Goal: Entertainment & Leisure: Browse casually

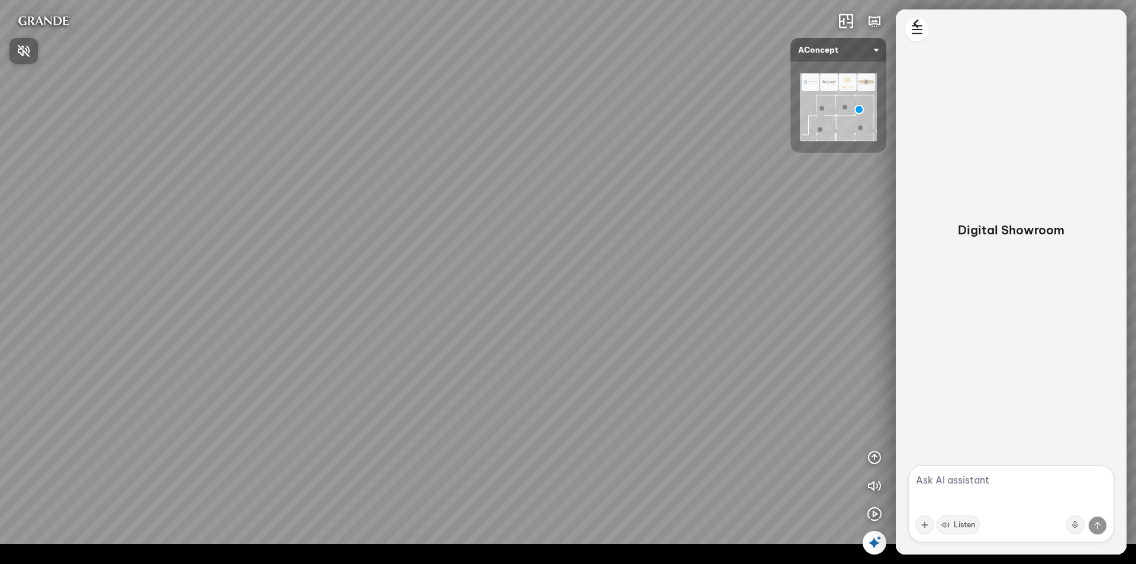
click at [1010, 479] on div at bounding box center [568, 282] width 1136 height 564
click at [1010, 479] on textarea at bounding box center [1011, 503] width 206 height 77
paste textarea "list scenario"
type textarea "list scenario"
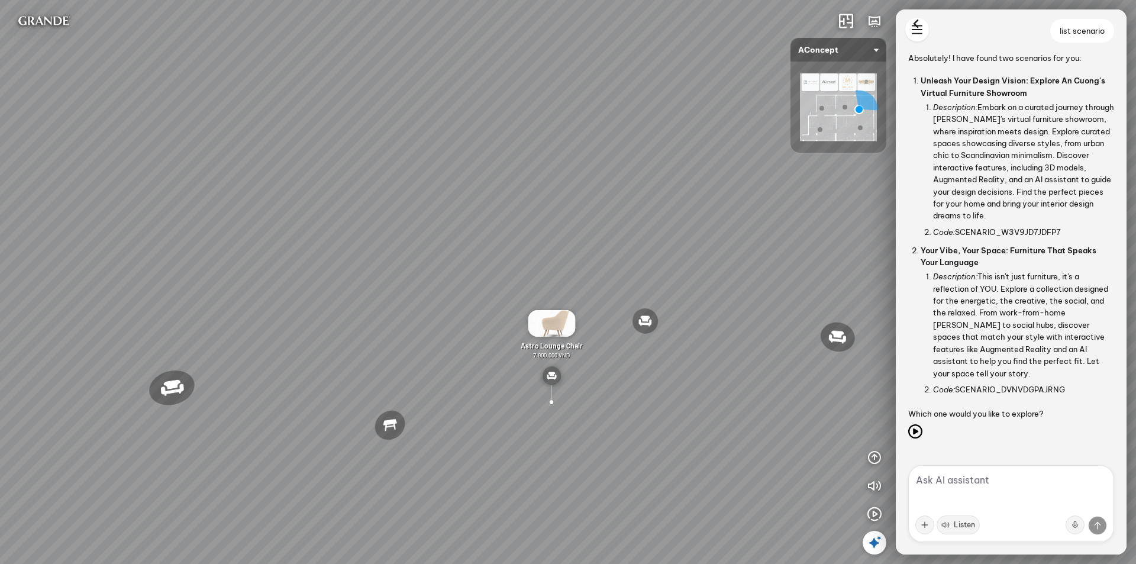
click at [919, 36] on html "Reno ceiling lamp 5.300.000 VND Palima bed 19.000.000 VND Nanna Lounge Chair 7.…" at bounding box center [568, 282] width 1136 height 564
click at [962, 25] on div "New chat" at bounding box center [956, 30] width 34 height 10
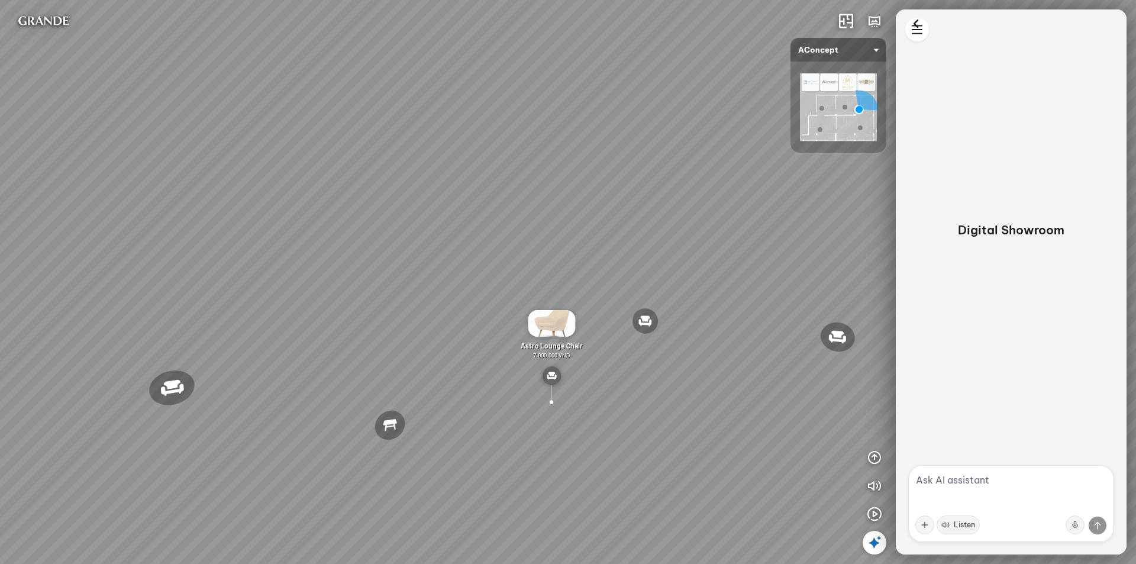
click at [713, 376] on div "Reno ceiling lamp 5.300.000 VND Palima bed 19.000.000 VND Nanna Lounge Chair 7.…" at bounding box center [568, 282] width 1136 height 564
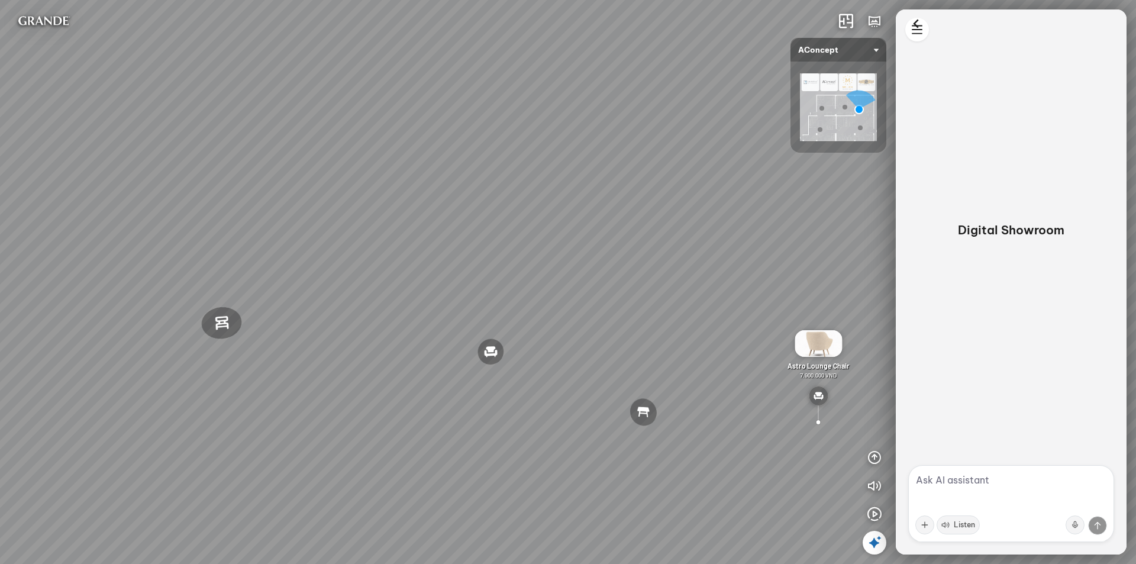
drag, startPoint x: 602, startPoint y: 302, endPoint x: 609, endPoint y: 302, distance: 6.5
click at [609, 302] on div "Reno ceiling lamp 5.300.000 VND Palima bed 19.000.000 VND Nanna Lounge Chair 7.…" at bounding box center [568, 282] width 1136 height 564
click at [488, 351] on div at bounding box center [497, 335] width 19 height 38
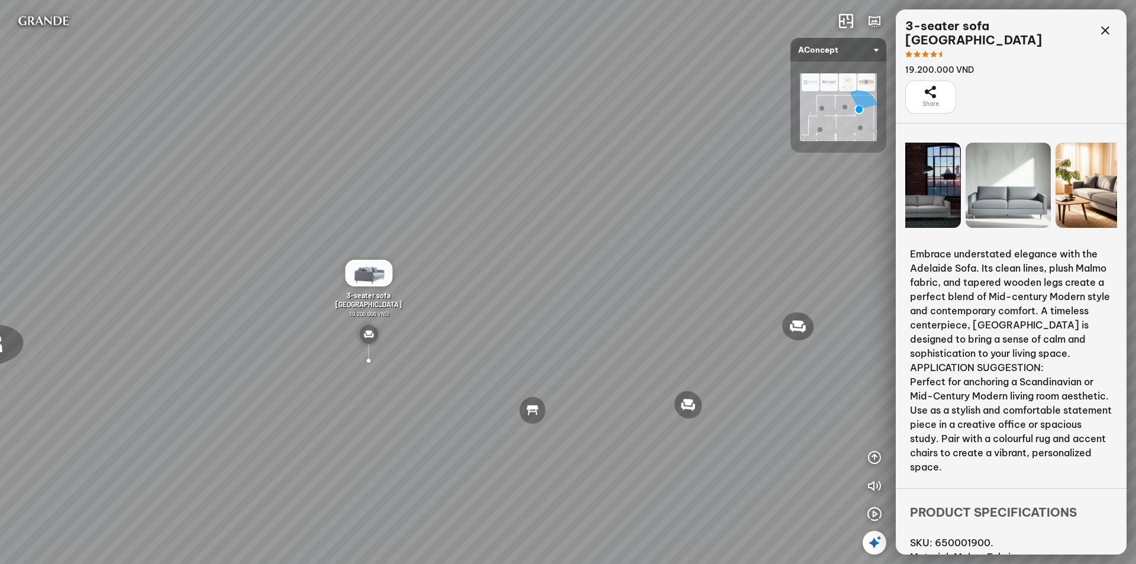
drag, startPoint x: 959, startPoint y: 172, endPoint x: 915, endPoint y: 176, distance: 43.4
click at [870, 176] on div "Reno ceiling lamp 5.300.000 VND Palima bed 19.000.000 VND Nanna Lounge Chair 7.…" at bounding box center [568, 282] width 1136 height 564
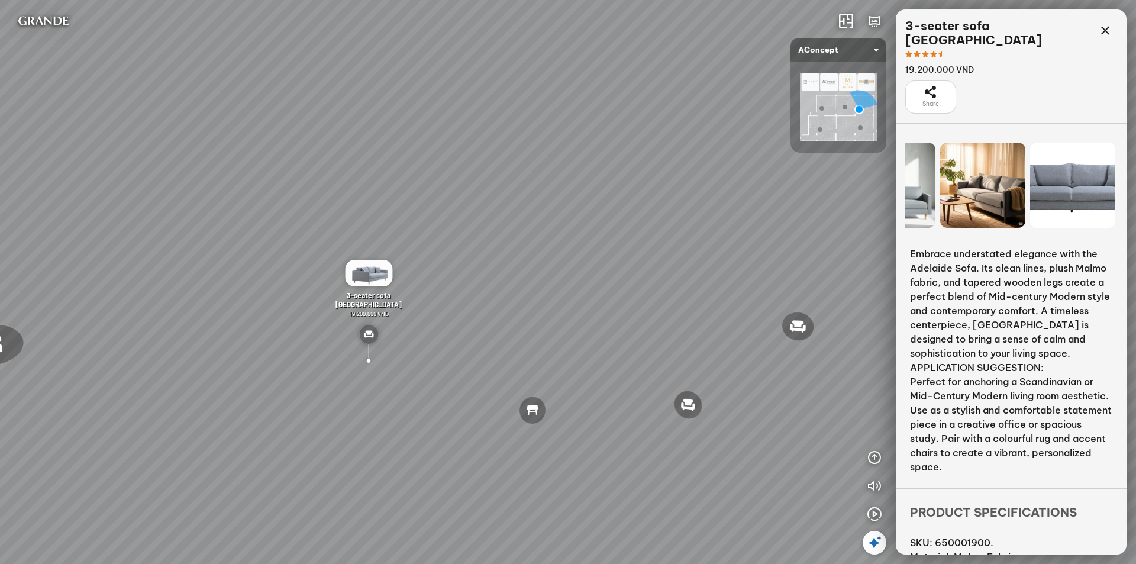
drag, startPoint x: 1043, startPoint y: 176, endPoint x: 836, endPoint y: 181, distance: 207.2
click at [836, 181] on div "Reno ceiling lamp 5.300.000 VND Palima bed 19.000.000 VND Nanna Lounge Chair 7.…" at bounding box center [568, 282] width 1136 height 564
click at [1105, 35] on icon at bounding box center [1105, 31] width 14 height 14
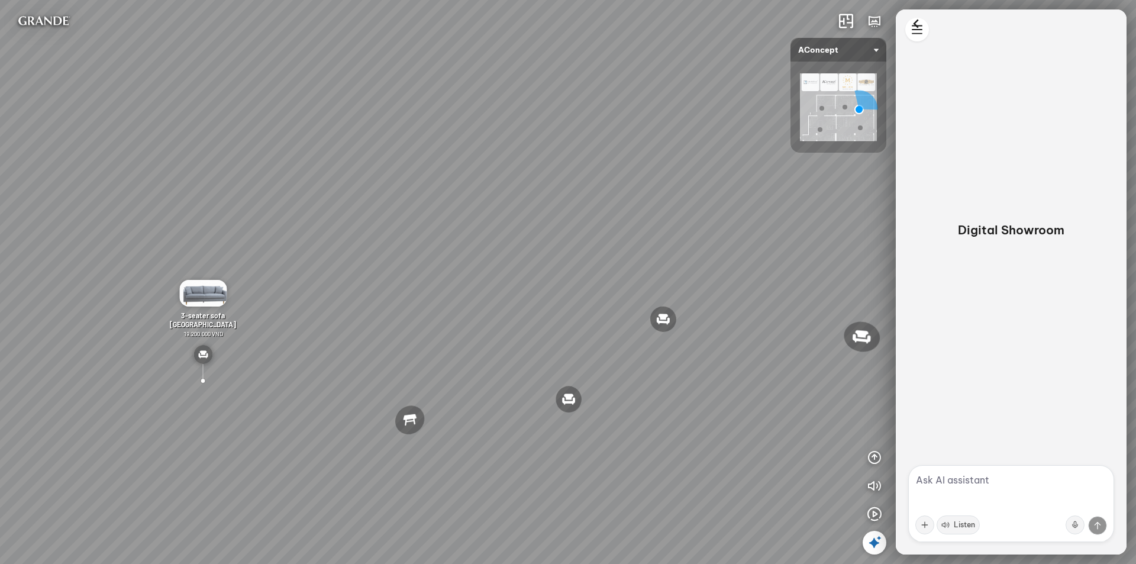
click at [972, 492] on textarea at bounding box center [1011, 503] width 206 height 77
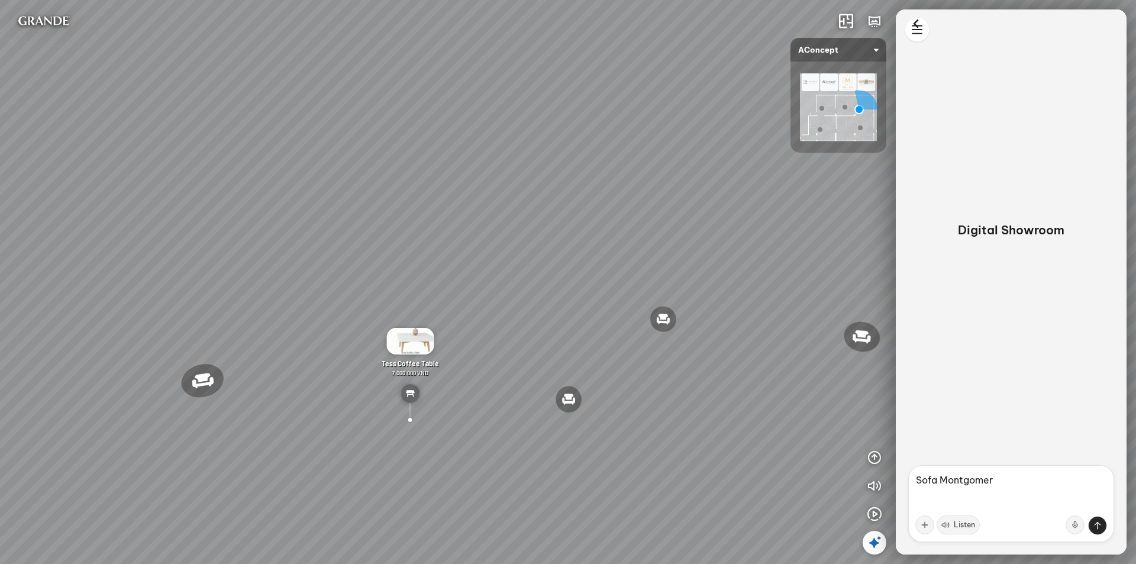
type textarea "[PERSON_NAME]"
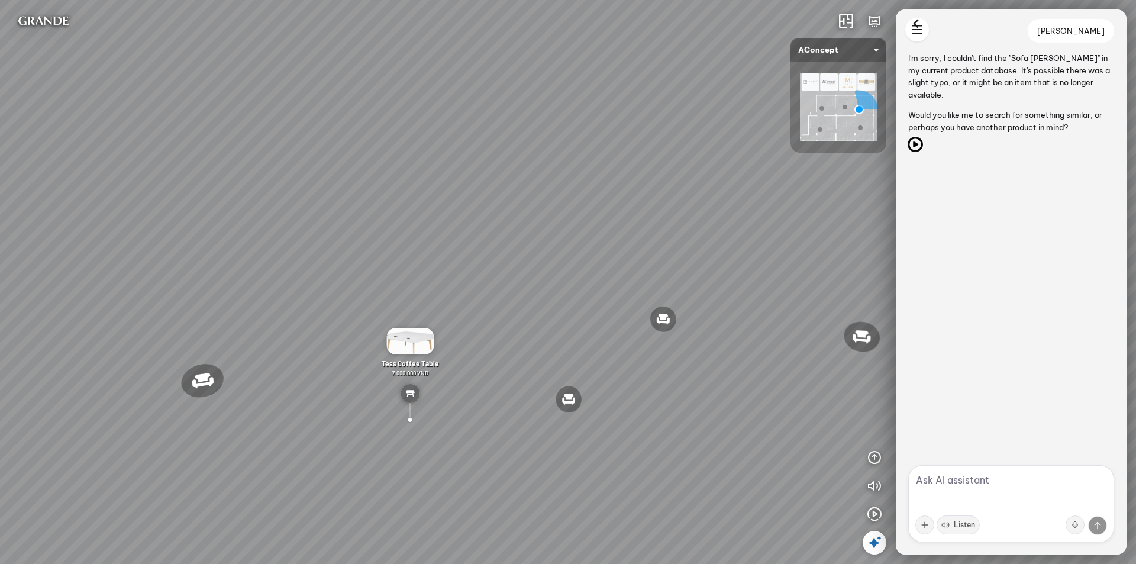
click at [915, 146] on icon at bounding box center [915, 144] width 14 height 14
drag, startPoint x: 424, startPoint y: 405, endPoint x: 528, endPoint y: 357, distance: 114.4
click at [528, 357] on div "Reno ceiling lamp 5.300.000 VND Palima bed 19.000.000 VND Nanna Lounge Chair 7.…" at bounding box center [568, 282] width 1136 height 564
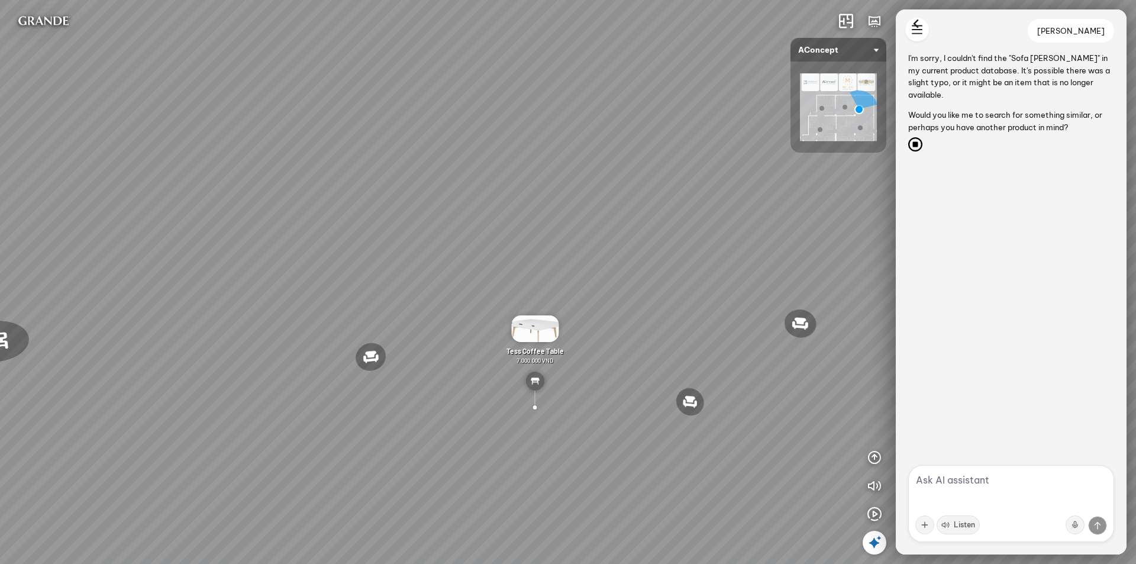
drag, startPoint x: 526, startPoint y: 358, endPoint x: 717, endPoint y: 354, distance: 190.6
click at [716, 355] on div "Reno ceiling lamp 5.300.000 VND Palima bed 19.000.000 VND Nanna Lounge Chair 7.…" at bounding box center [568, 282] width 1136 height 564
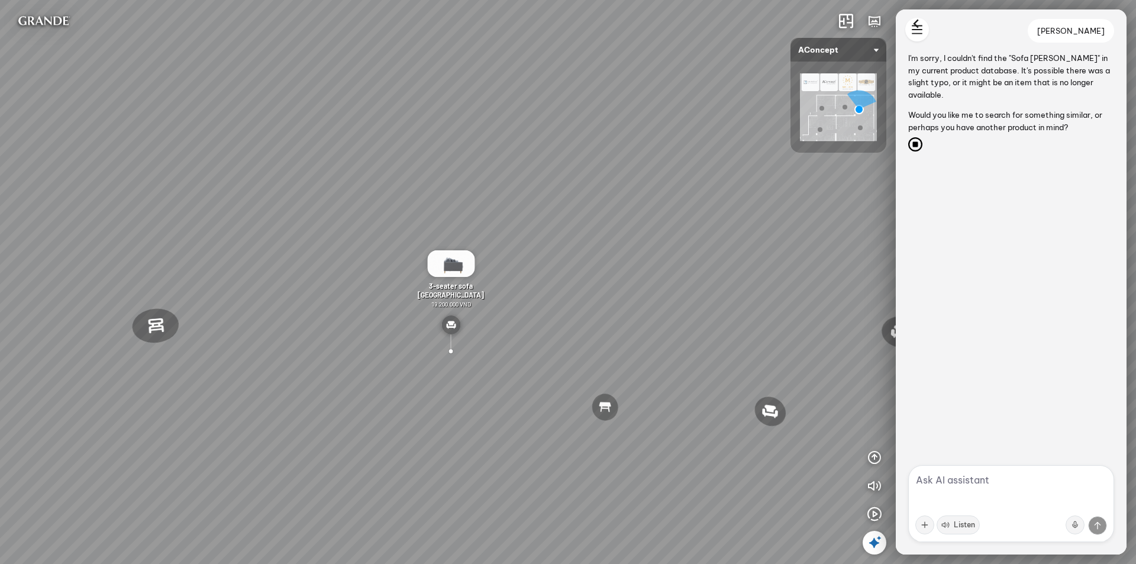
click at [612, 327] on div "Reno ceiling lamp 5.300.000 VND Palima bed 19.000.000 VND Nanna Lounge Chair 7.…" at bounding box center [568, 282] width 1136 height 564
click at [448, 264] on img at bounding box center [450, 263] width 47 height 27
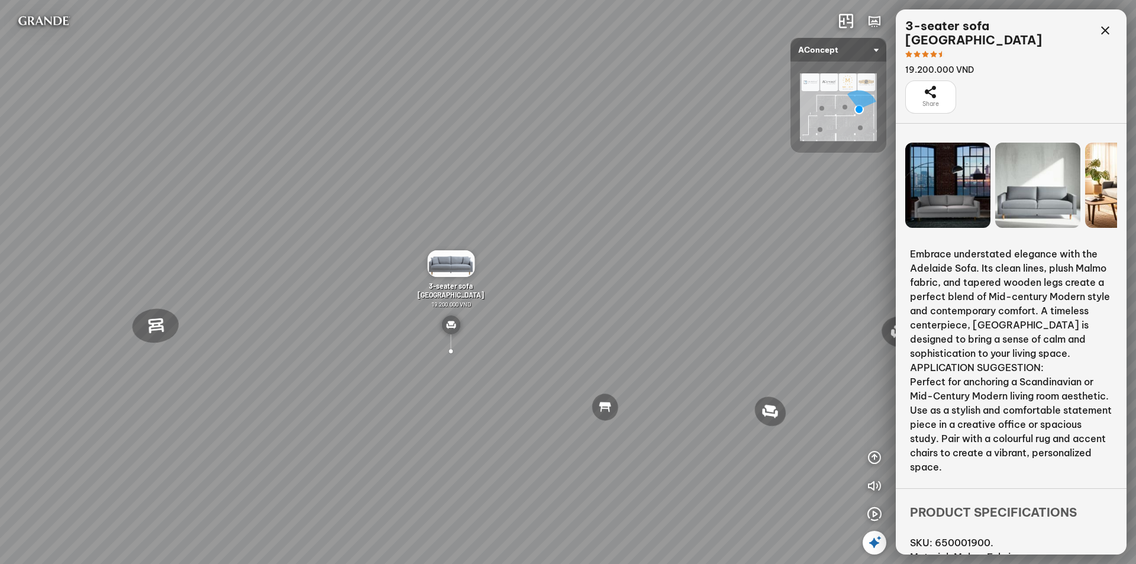
drag, startPoint x: 1000, startPoint y: 175, endPoint x: 899, endPoint y: 176, distance: 100.6
click at [899, 176] on div at bounding box center [1011, 185] width 231 height 95
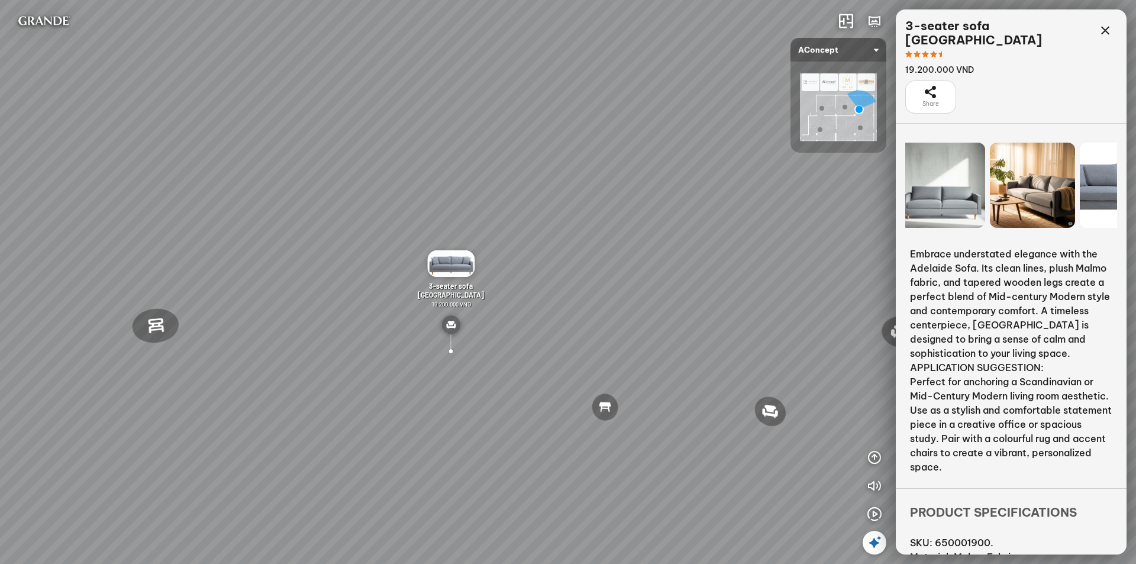
scroll to position [2317, 0]
drag, startPoint x: 1047, startPoint y: 178, endPoint x: 823, endPoint y: 179, distance: 223.7
click at [823, 180] on div "Reno ceiling lamp 5.300.000 VND Palima bed 19.000.000 VND Nanna Lounge Chair 7.…" at bounding box center [568, 282] width 1136 height 564
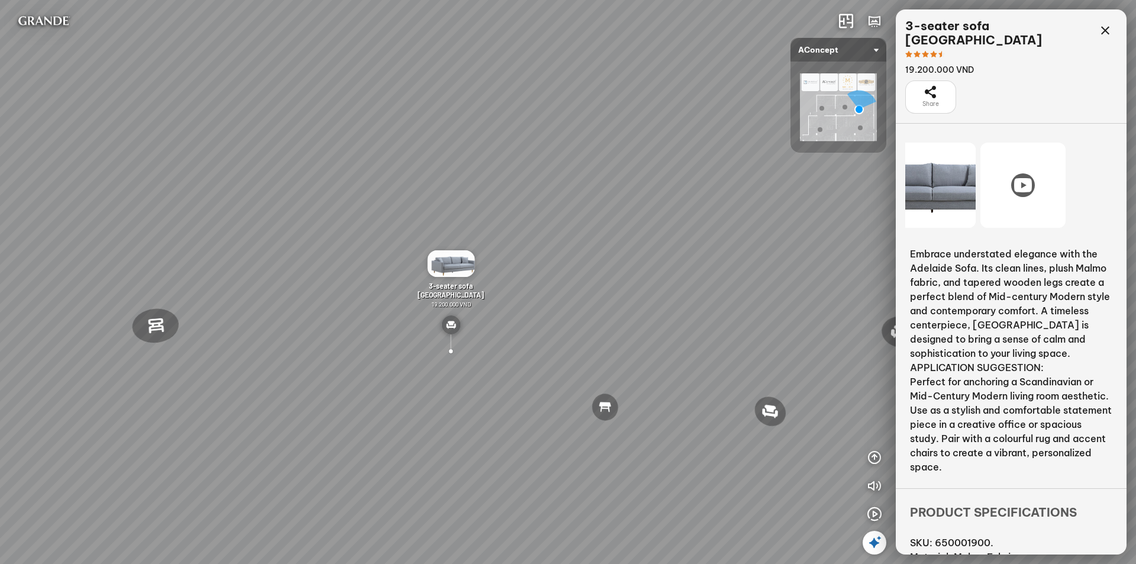
drag, startPoint x: 1042, startPoint y: 180, endPoint x: 989, endPoint y: 182, distance: 53.3
click at [989, 182] on div at bounding box center [1023, 185] width 85 height 85
drag, startPoint x: 1049, startPoint y: 180, endPoint x: 970, endPoint y: 180, distance: 78.7
click at [970, 180] on div at bounding box center [993, 185] width 85 height 85
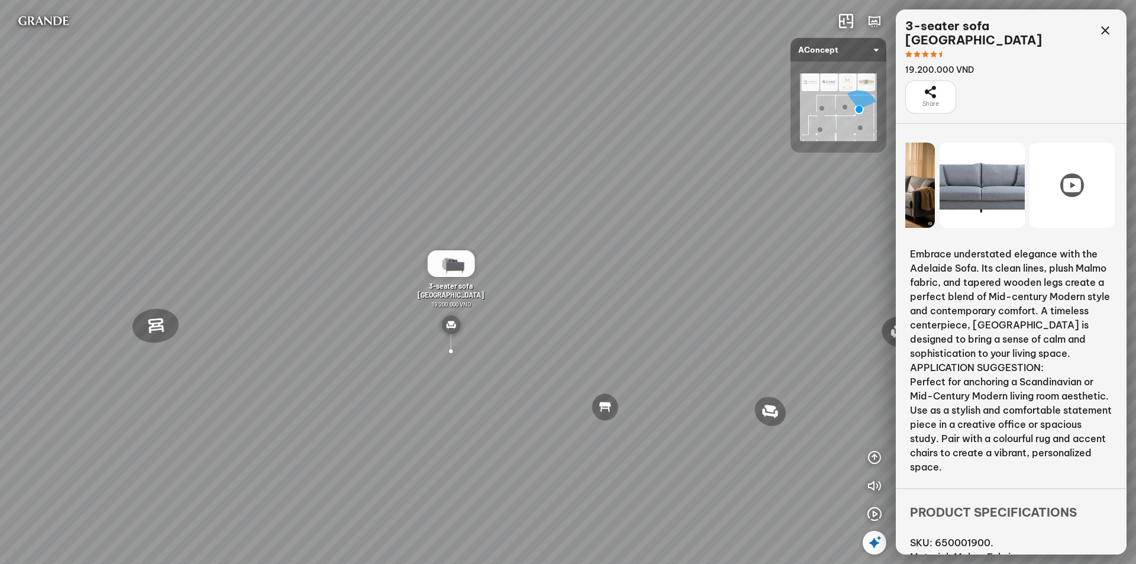
click at [1062, 173] on div at bounding box center [1072, 185] width 24 height 24
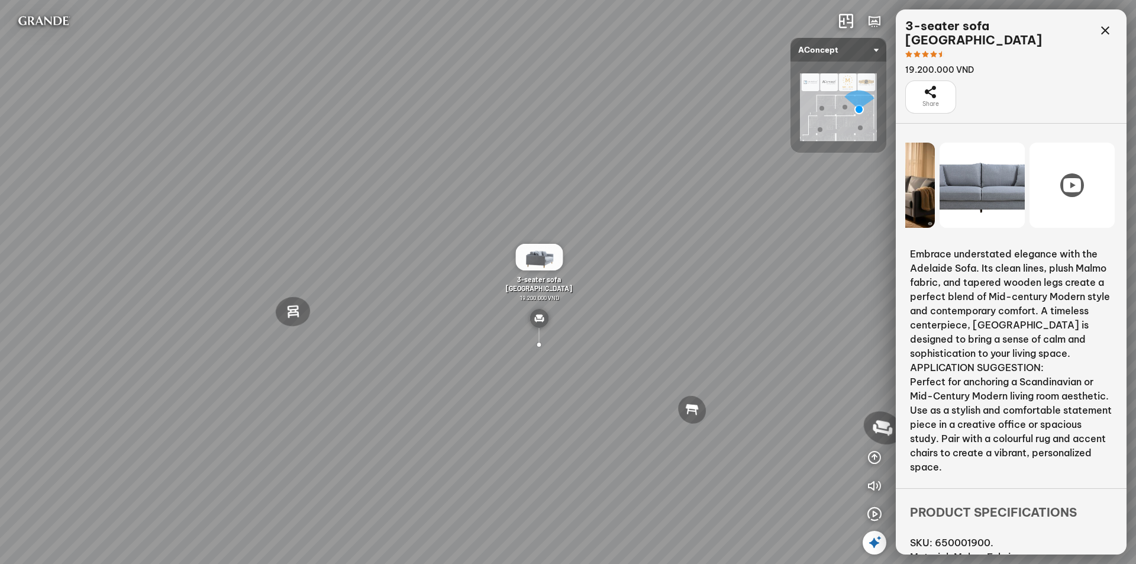
drag, startPoint x: 379, startPoint y: 366, endPoint x: 466, endPoint y: 363, distance: 86.4
click at [466, 363] on div "Reno ceiling lamp 5.300.000 VND Palima bed 19.000.000 VND Nanna Lounge Chair 7.…" at bounding box center [568, 282] width 1136 height 564
drag, startPoint x: 572, startPoint y: 410, endPoint x: 563, endPoint y: 411, distance: 9.0
click at [563, 411] on div "Reno ceiling lamp 5.300.000 VND Palima bed 19.000.000 VND Nanna Lounge Chair 7.…" at bounding box center [568, 282] width 1136 height 564
drag, startPoint x: 694, startPoint y: 425, endPoint x: 576, endPoint y: 397, distance: 121.7
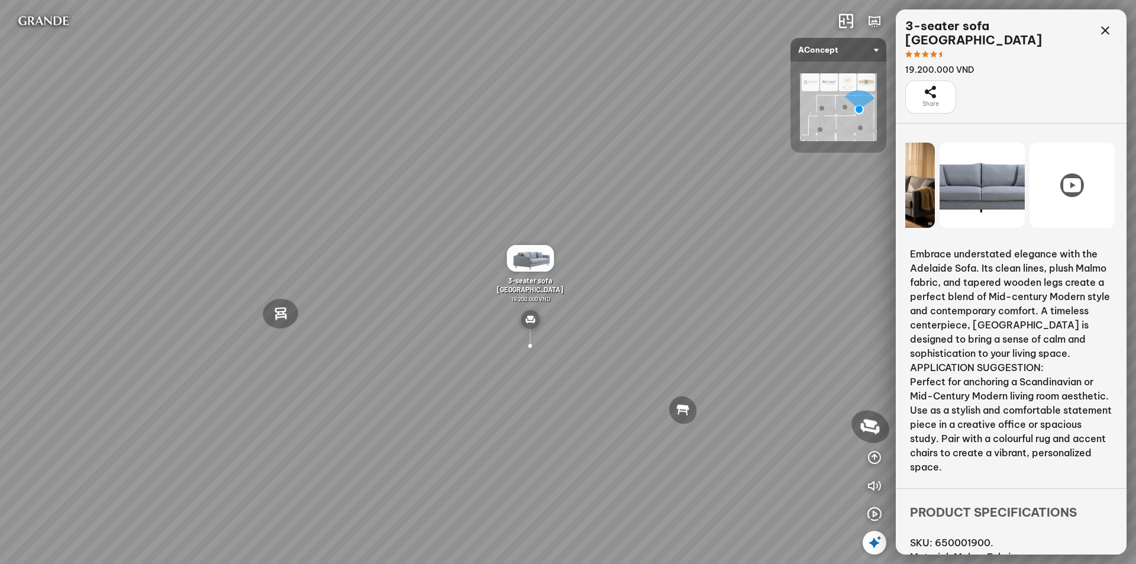
click at [507, 403] on div "Reno ceiling lamp 5.300.000 VND Palima bed 19.000.000 VND Nanna Lounge Chair 7.…" at bounding box center [568, 282] width 1136 height 564
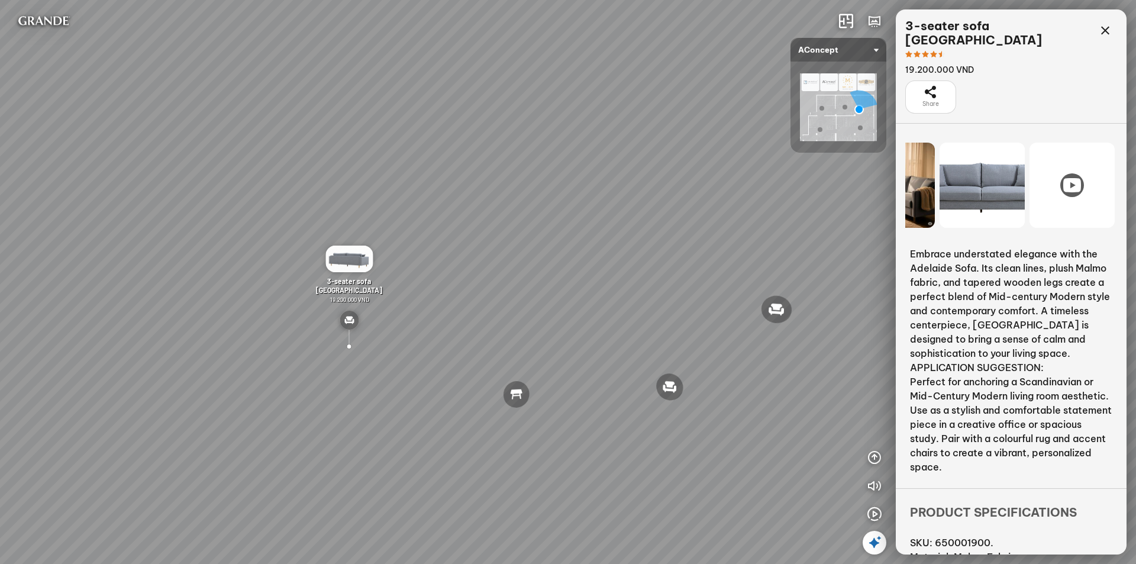
drag, startPoint x: 627, startPoint y: 397, endPoint x: 465, endPoint y: 383, distance: 162.2
click at [457, 386] on div "Reno ceiling lamp 5.300.000 VND Palima bed 19.000.000 VND Nanna Lounge Chair 7.…" at bounding box center [568, 282] width 1136 height 564
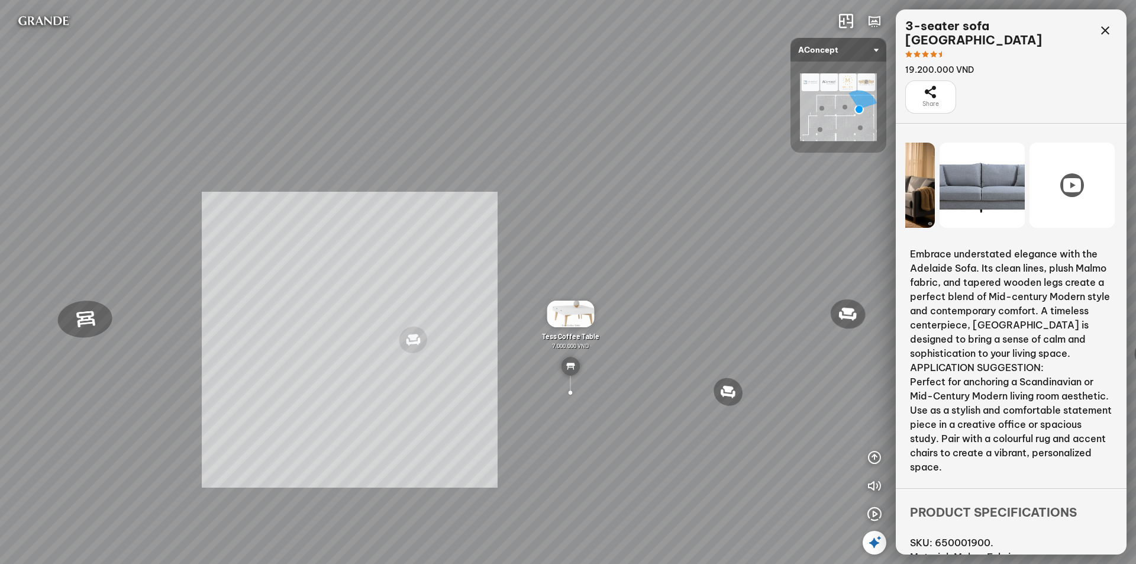
click at [241, 338] on div "Reno ceiling lamp 5.300.000 VND Palima bed 19.000.000 VND Nanna Lounge Chair 7.…" at bounding box center [568, 282] width 1136 height 564
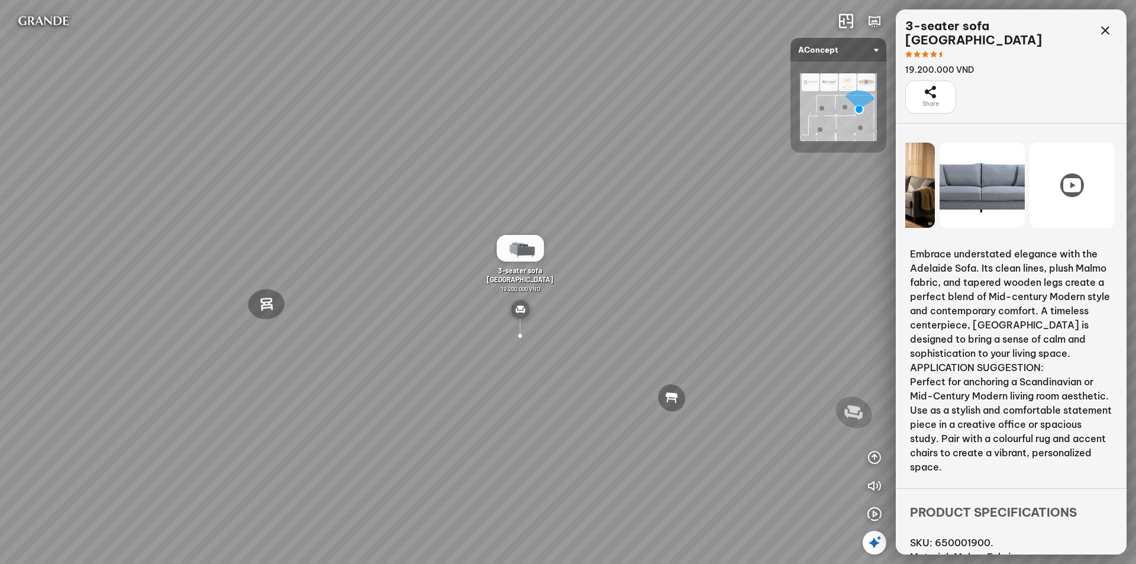
drag, startPoint x: 852, startPoint y: 411, endPoint x: 500, endPoint y: 340, distance: 358.6
click at [500, 340] on div "Reno ceiling lamp 5.300.000 VND Palima bed 19.000.000 VND Nanna Lounge Chair 7.…" at bounding box center [568, 282] width 1136 height 564
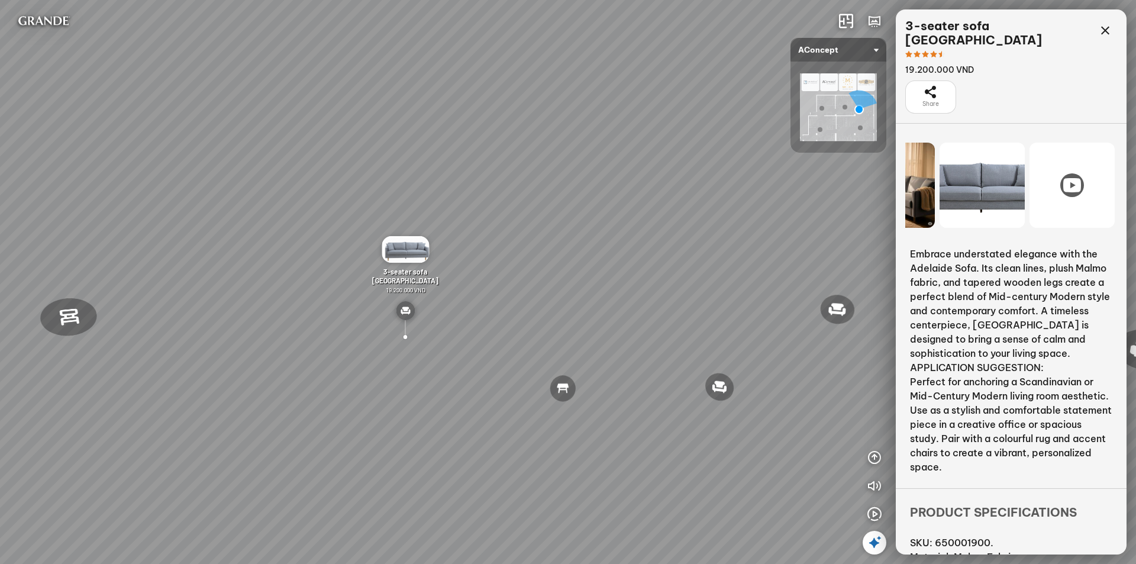
drag, startPoint x: 495, startPoint y: 349, endPoint x: 140, endPoint y: 338, distance: 354.6
click at [140, 338] on div "Reno ceiling lamp 5.300.000 VND Palima bed 19.000.000 VND Nanna Lounge Chair 7.…" at bounding box center [568, 282] width 1136 height 564
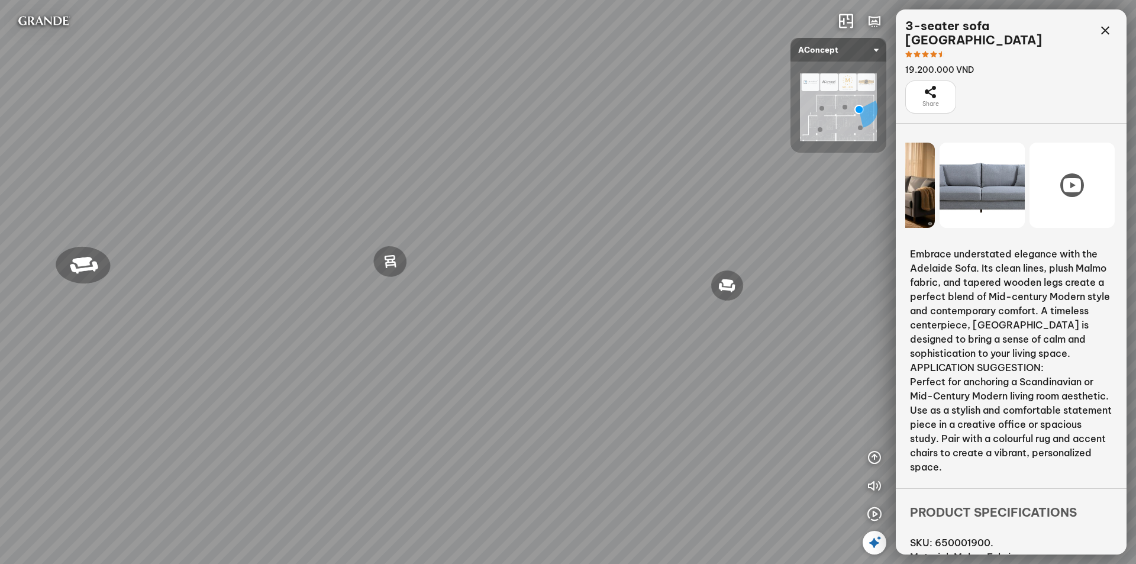
drag, startPoint x: 294, startPoint y: 299, endPoint x: 59, endPoint y: 273, distance: 236.9
click at [60, 273] on div "Reno ceiling lamp 5.300.000 VND Palima bed 19.000.000 VND Nanna Lounge Chair 7.…" at bounding box center [568, 282] width 1136 height 564
drag, startPoint x: 487, startPoint y: 290, endPoint x: 62, endPoint y: 296, distance: 425.5
click at [62, 296] on div "Reno ceiling lamp 5.300.000 VND Palima bed 19.000.000 VND Nanna Lounge Chair 7.…" at bounding box center [568, 282] width 1136 height 564
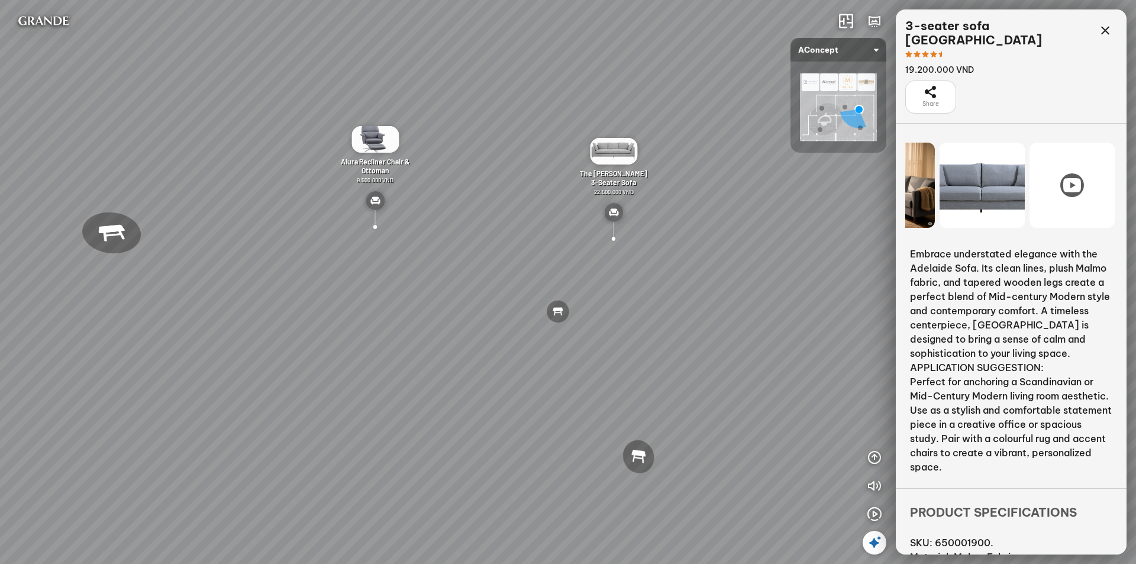
click at [621, 237] on div at bounding box center [613, 238] width 28 height 27
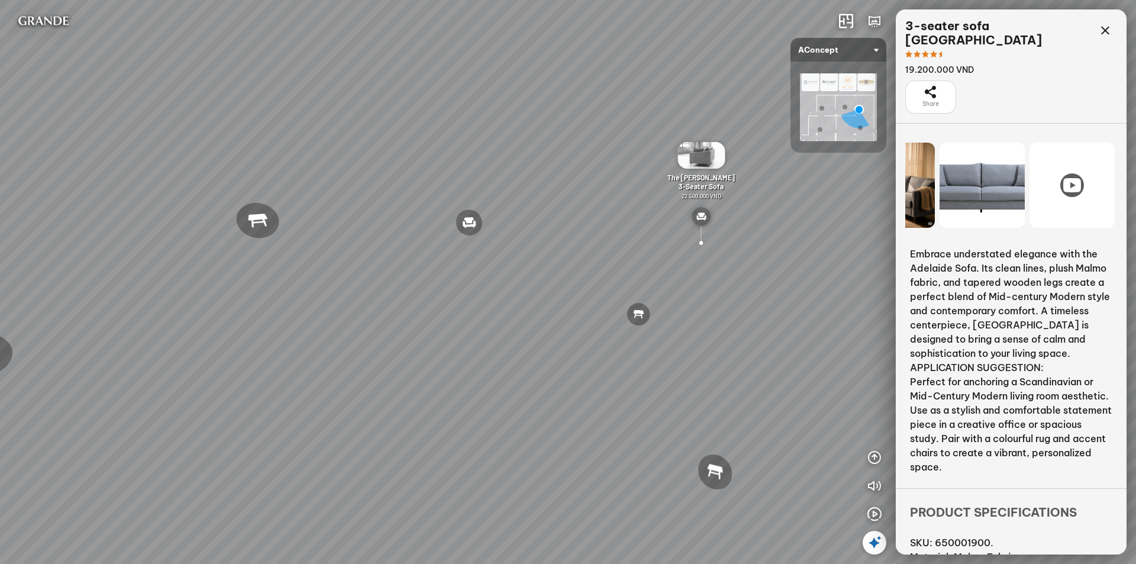
drag, startPoint x: 168, startPoint y: 385, endPoint x: 422, endPoint y: 295, distance: 269.3
click at [422, 295] on div "Reno ceiling lamp 5.300.000 VND Palima bed 19.000.000 VND Nanna Lounge Chair 7.…" at bounding box center [568, 282] width 1136 height 564
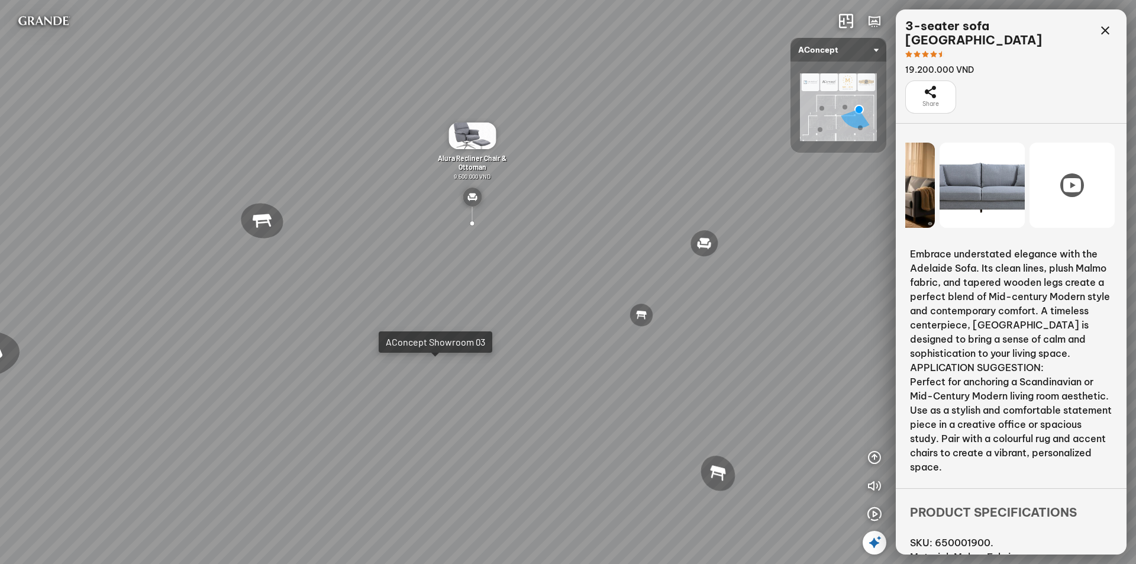
click at [433, 375] on div "Reno ceiling lamp 5.300.000 VND Palima bed 19.000.000 VND Nanna Lounge Chair 7.…" at bounding box center [568, 282] width 1136 height 564
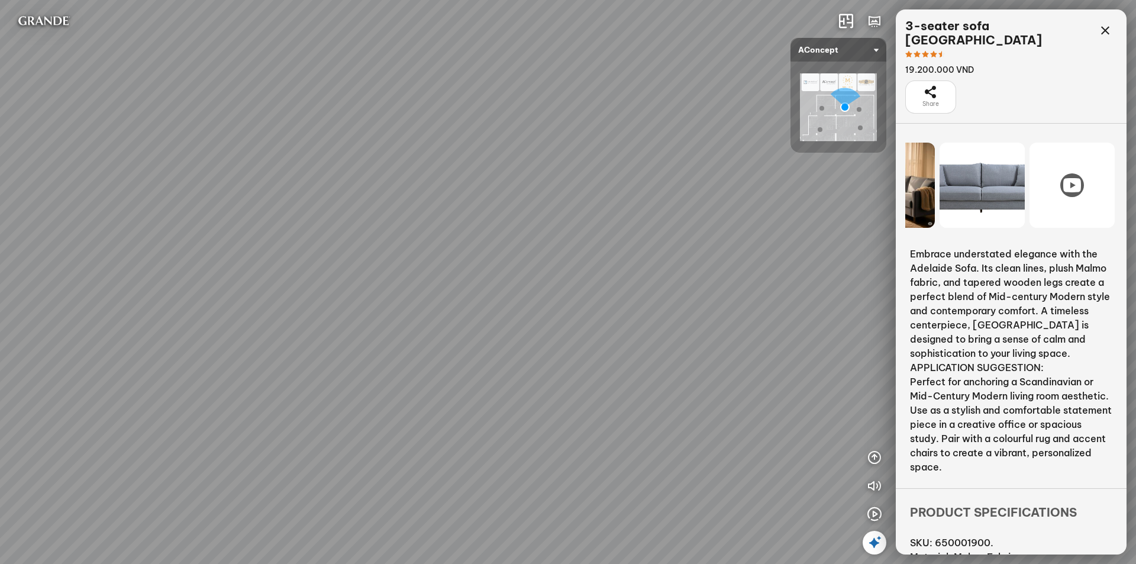
drag, startPoint x: 624, startPoint y: 351, endPoint x: 607, endPoint y: 365, distance: 21.8
click at [587, 388] on div "Metropolis Abstract Acrylic Print 7.000.000 VND [PERSON_NAME] 7.300.000 VND [PE…" at bounding box center [568, 282] width 1136 height 564
click at [450, 263] on img at bounding box center [450, 263] width 19 height 19
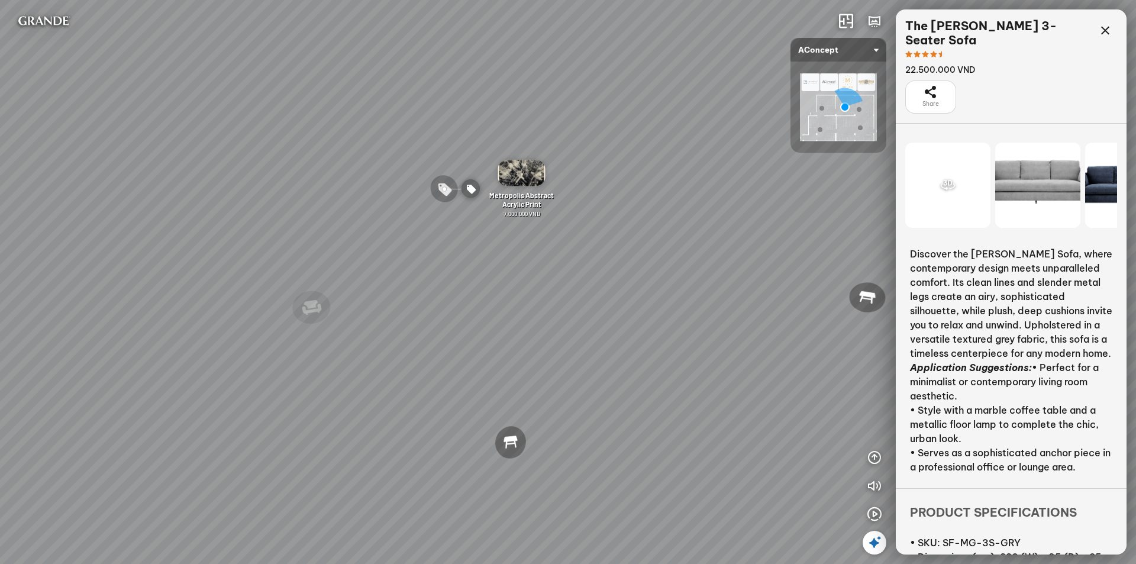
click at [948, 175] on div at bounding box center [947, 185] width 85 height 85
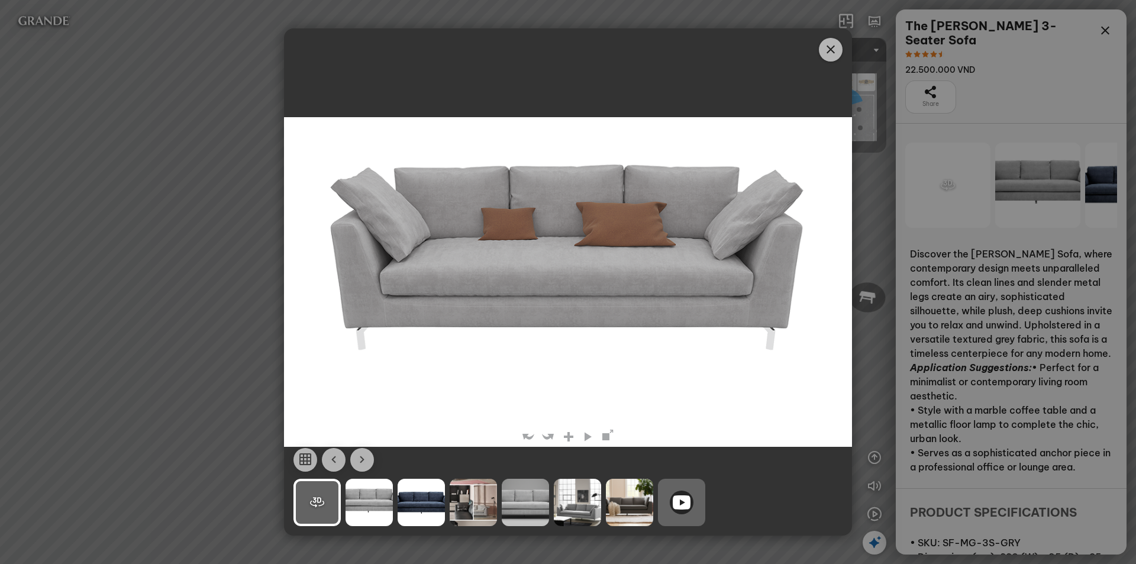
click at [177, 184] on div "Clik ©" at bounding box center [568, 282] width 1136 height 564
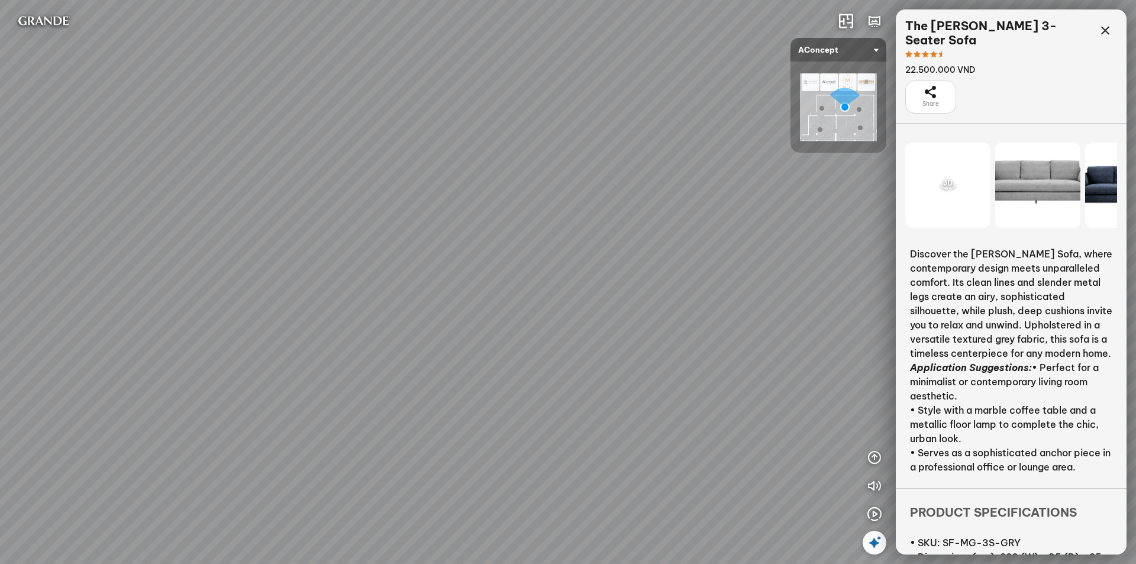
drag, startPoint x: 423, startPoint y: 146, endPoint x: 569, endPoint y: 165, distance: 147.4
click at [569, 165] on div "Metropolis Abstract Acrylic Print 7.000.000 VND [PERSON_NAME] 7.300.000 VND [PE…" at bounding box center [568, 282] width 1136 height 564
